Goal: Task Accomplishment & Management: Use online tool/utility

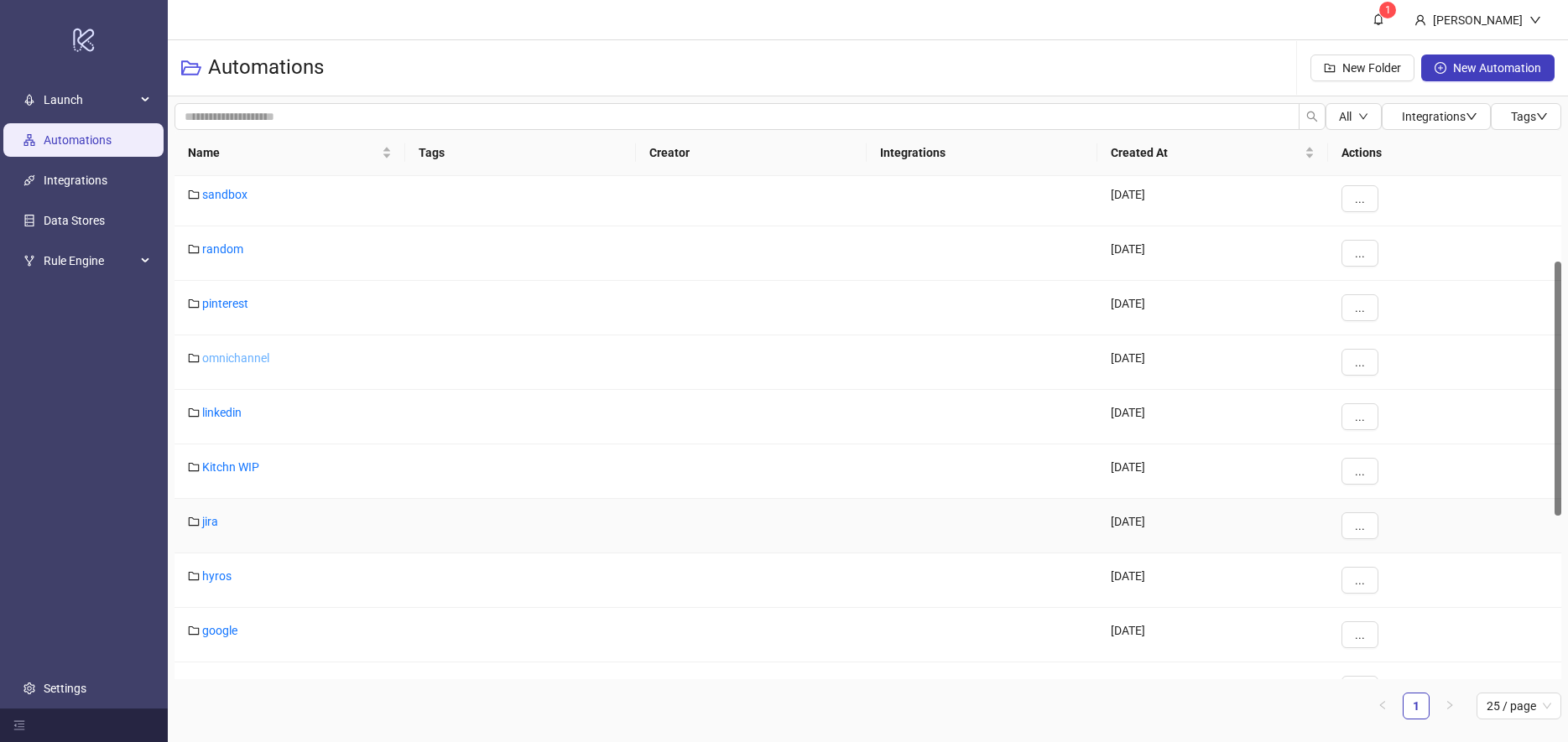
scroll to position [503, 0]
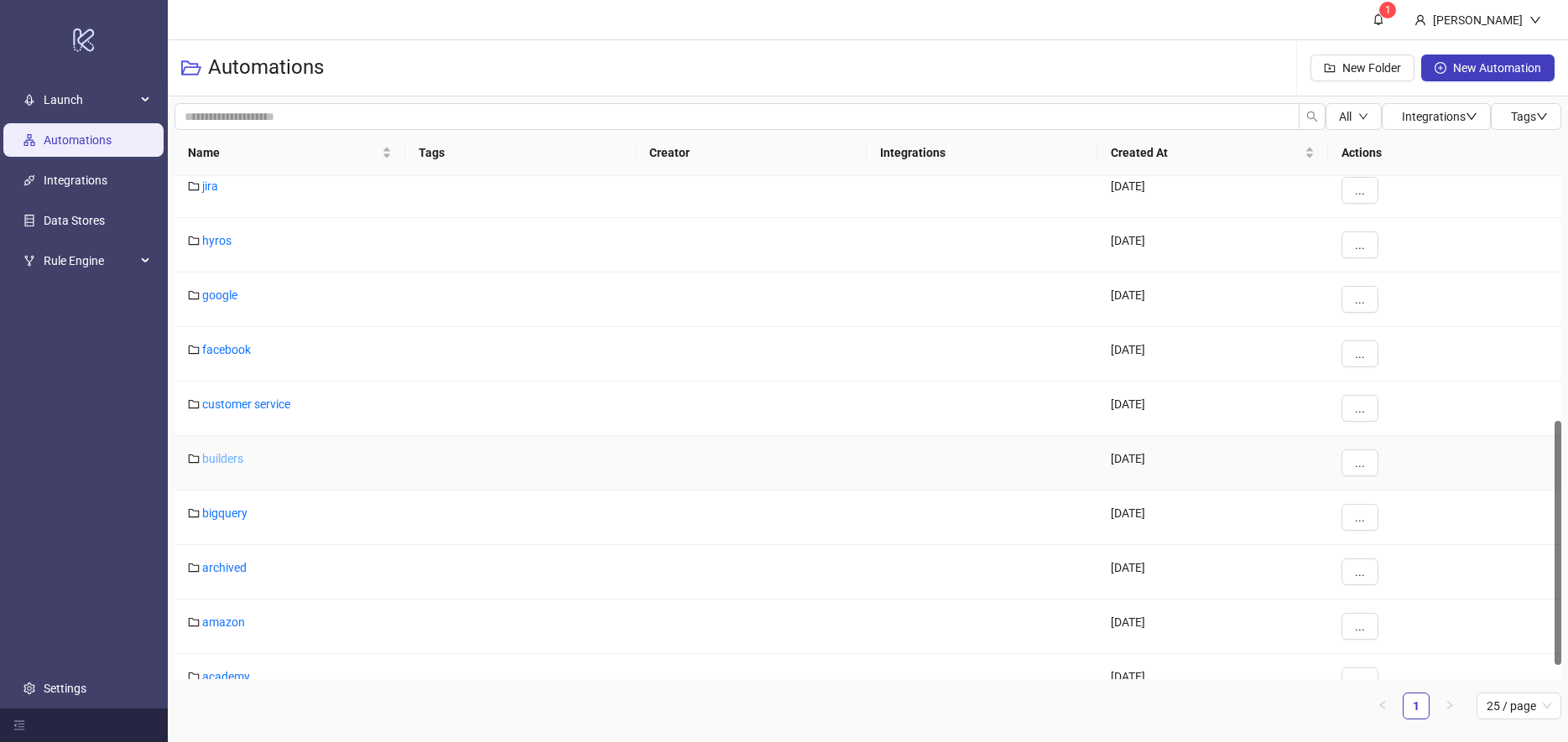
click at [225, 459] on link "builders" at bounding box center [222, 459] width 42 height 14
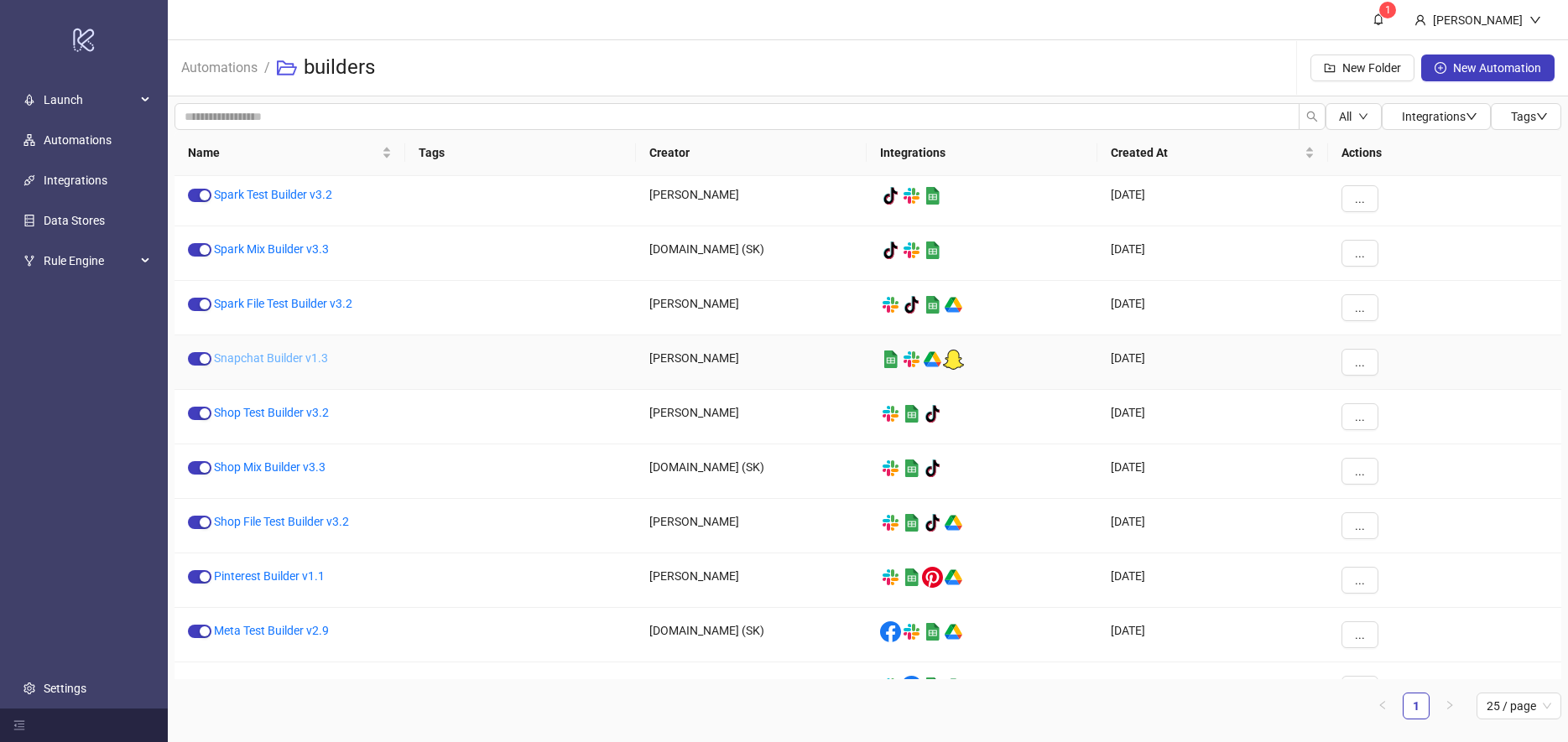
click at [234, 358] on link "Snapchat Builder v1.3" at bounding box center [271, 358] width 114 height 14
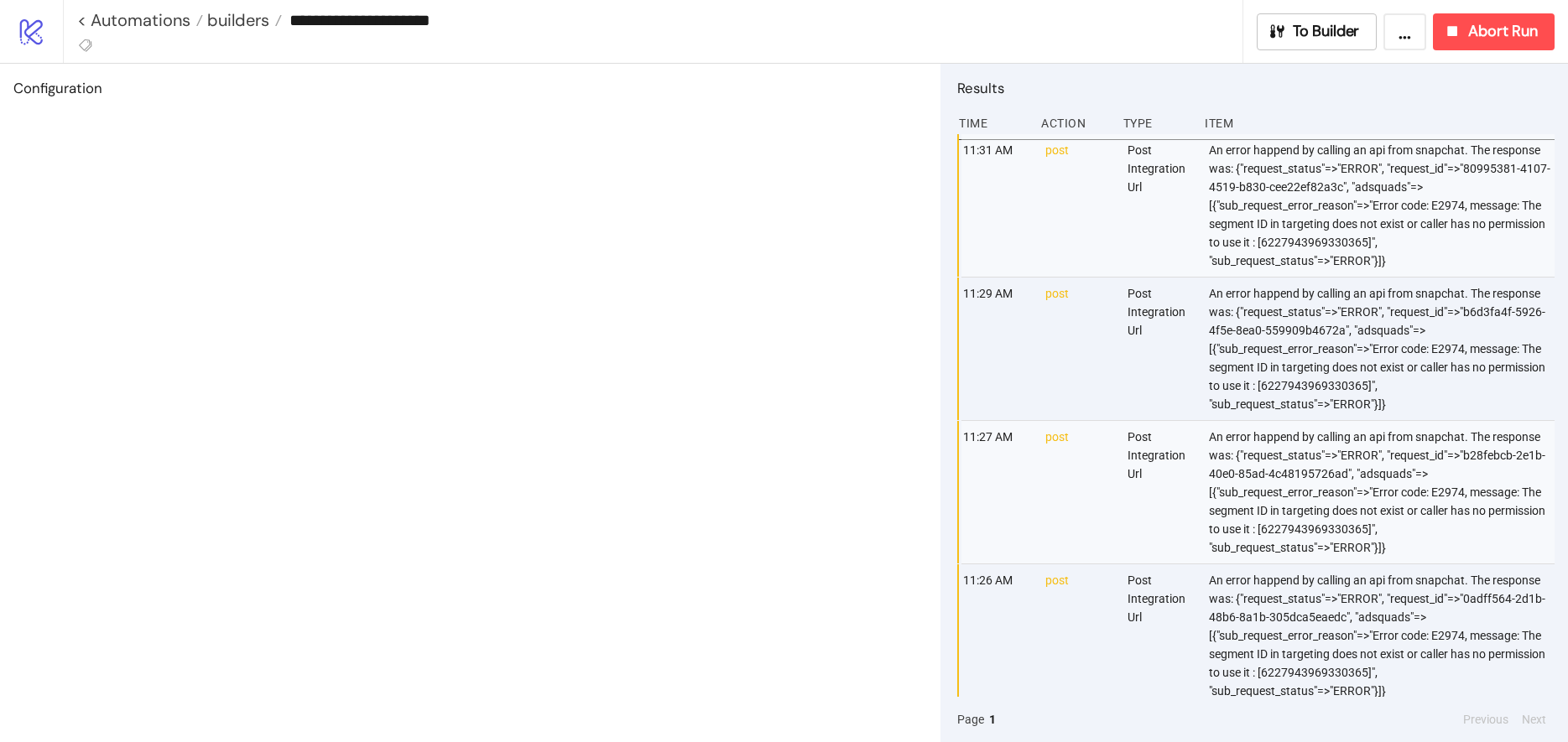
drag, startPoint x: 1299, startPoint y: 251, endPoint x: 1311, endPoint y: 252, distance: 12.0
click at [1300, 251] on div "An error happend by calling an api from snapchat. The response was: {"request_s…" at bounding box center [1383, 206] width 352 height 143
drag, startPoint x: 1319, startPoint y: 353, endPoint x: 1321, endPoint y: 384, distance: 31.1
click at [1320, 353] on div "An error happend by calling an api from snapchat. The response was: {"request_s…" at bounding box center [1383, 349] width 352 height 143
click at [1316, 485] on div "An error happend by calling an api from snapchat. The response was: {"request_s…" at bounding box center [1383, 493] width 352 height 143
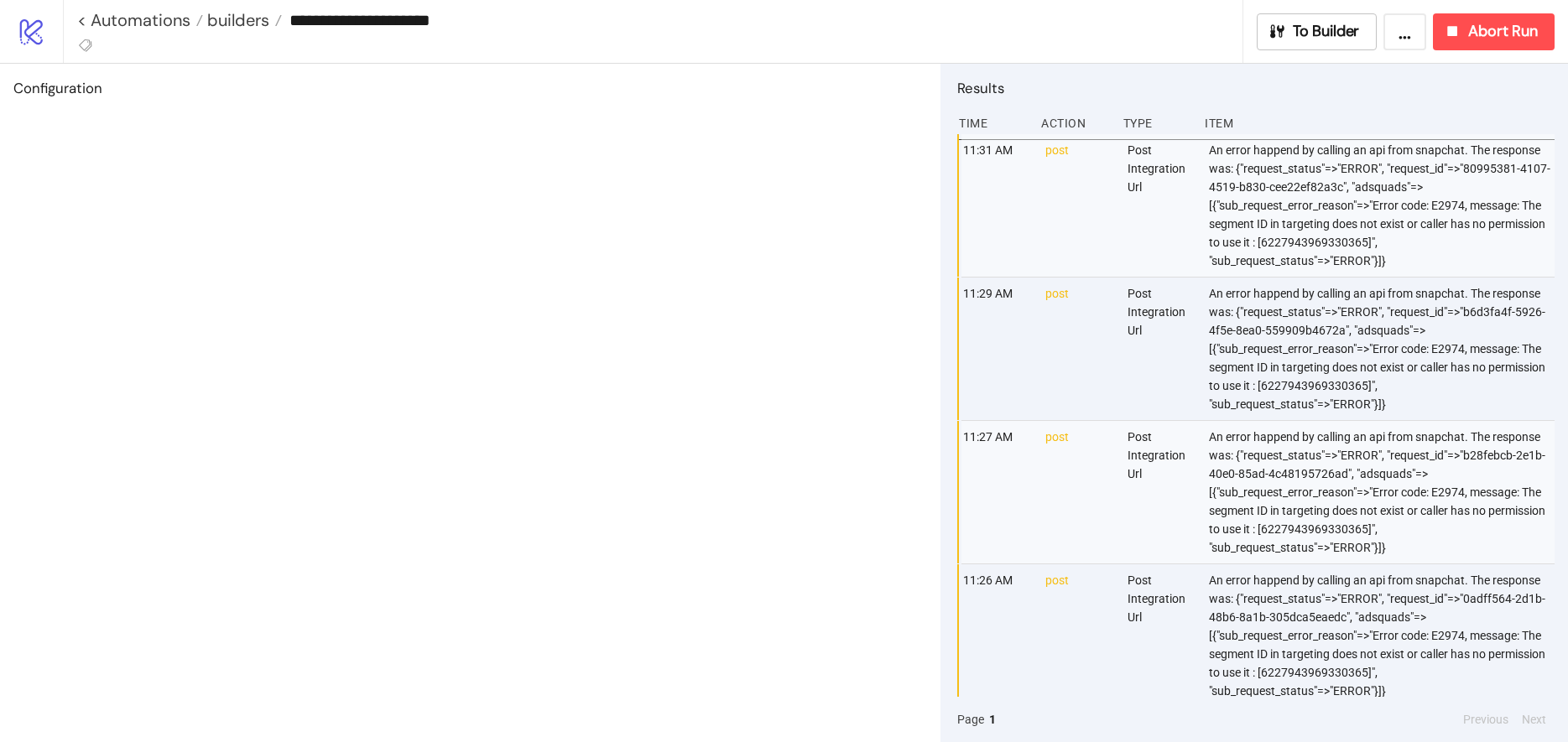
click at [1330, 612] on div "An error happend by calling an api from snapchat. The response was: {"request_s…" at bounding box center [1383, 636] width 352 height 143
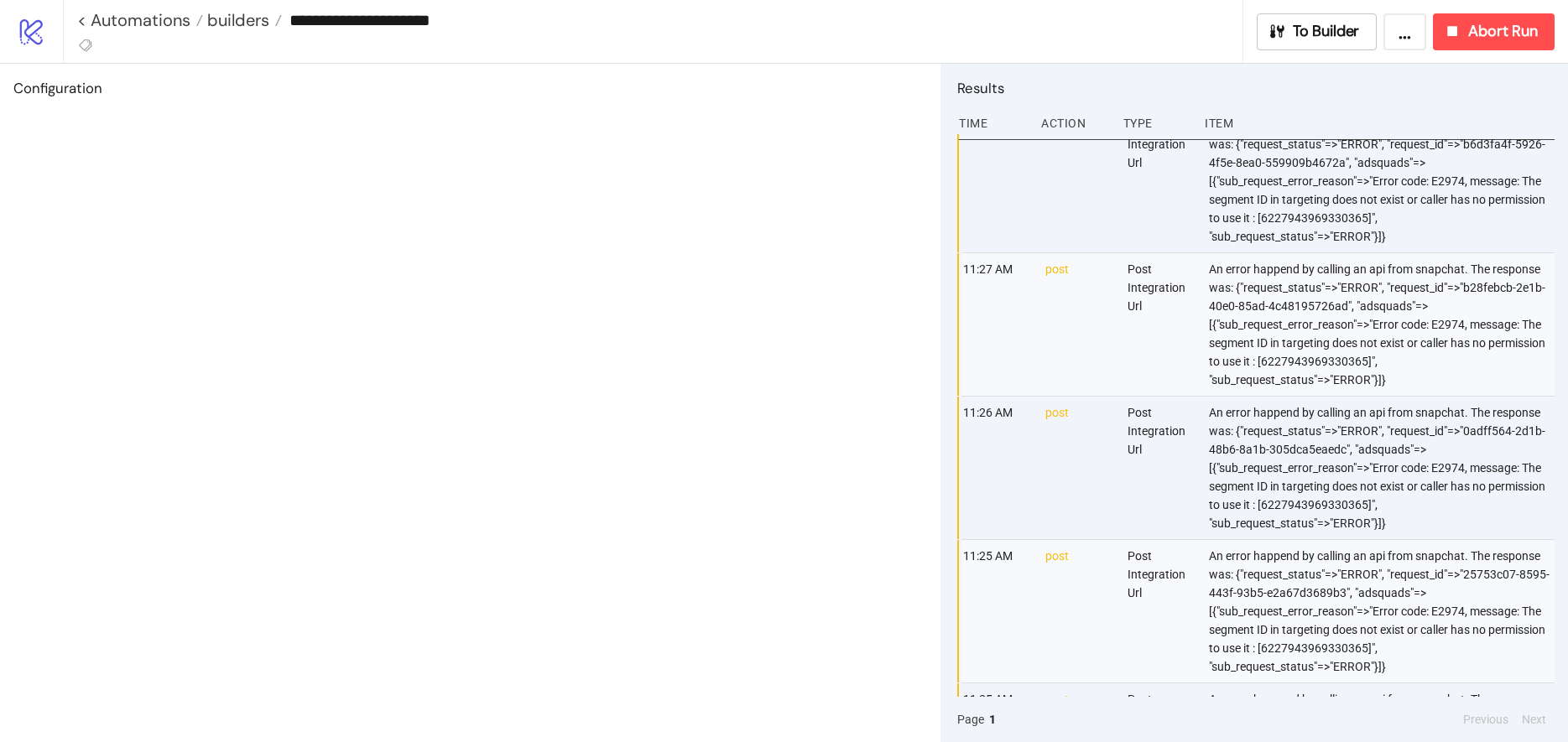
click at [1326, 610] on div "An error happend by calling an api from snapchat. The response was: {"request_s…" at bounding box center [1383, 612] width 352 height 143
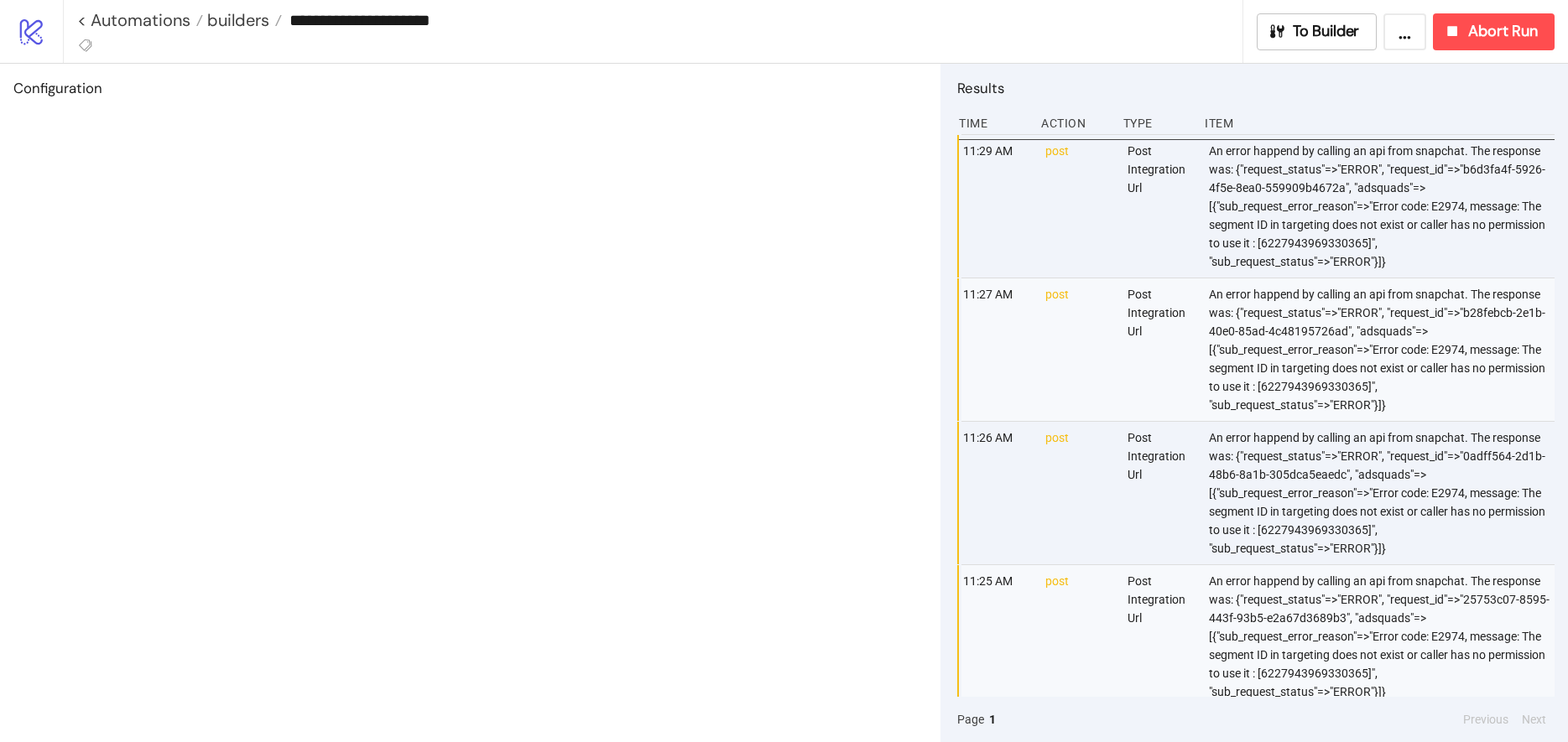
click at [1324, 629] on div "An error happend by calling an api from snapchat. The response was: {"request_s…" at bounding box center [1383, 637] width 352 height 143
drag, startPoint x: 1299, startPoint y: 523, endPoint x: 1310, endPoint y: 499, distance: 26.4
click at [1299, 522] on div "An error happend by calling an api from snapchat. The response was: {"request_s…" at bounding box center [1383, 494] width 352 height 143
click at [1320, 369] on div "An error happend by calling an api from snapchat. The response was: {"request_s…" at bounding box center [1383, 350] width 352 height 143
click at [1324, 245] on div "An error happend by calling an api from snapchat. The response was: {"request_s…" at bounding box center [1383, 207] width 352 height 143
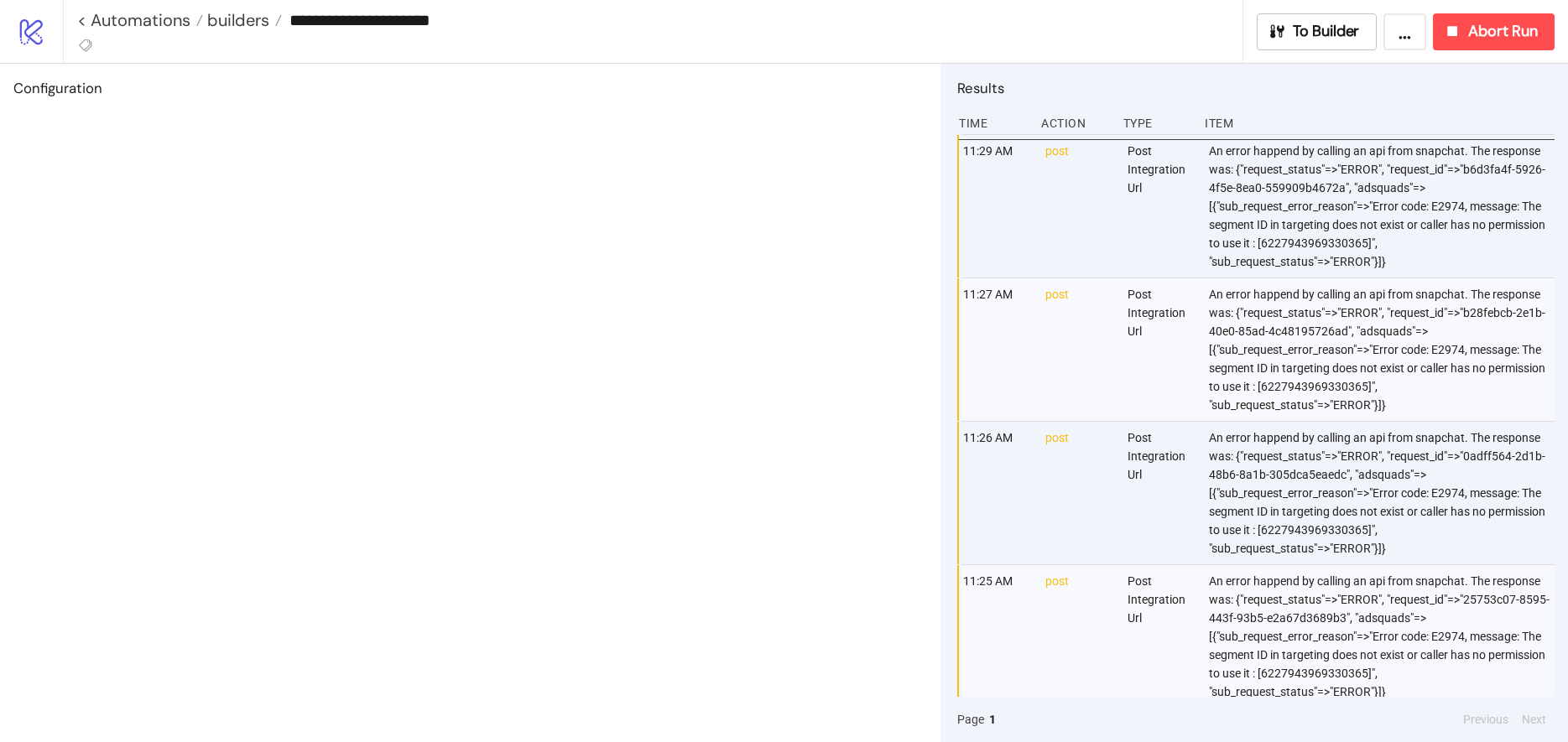
scroll to position [0, 0]
click at [1321, 253] on div "An error happend by calling an api from snapchat. The response was: {"request_s…" at bounding box center [1383, 206] width 352 height 143
